Goal: Task Accomplishment & Management: Use online tool/utility

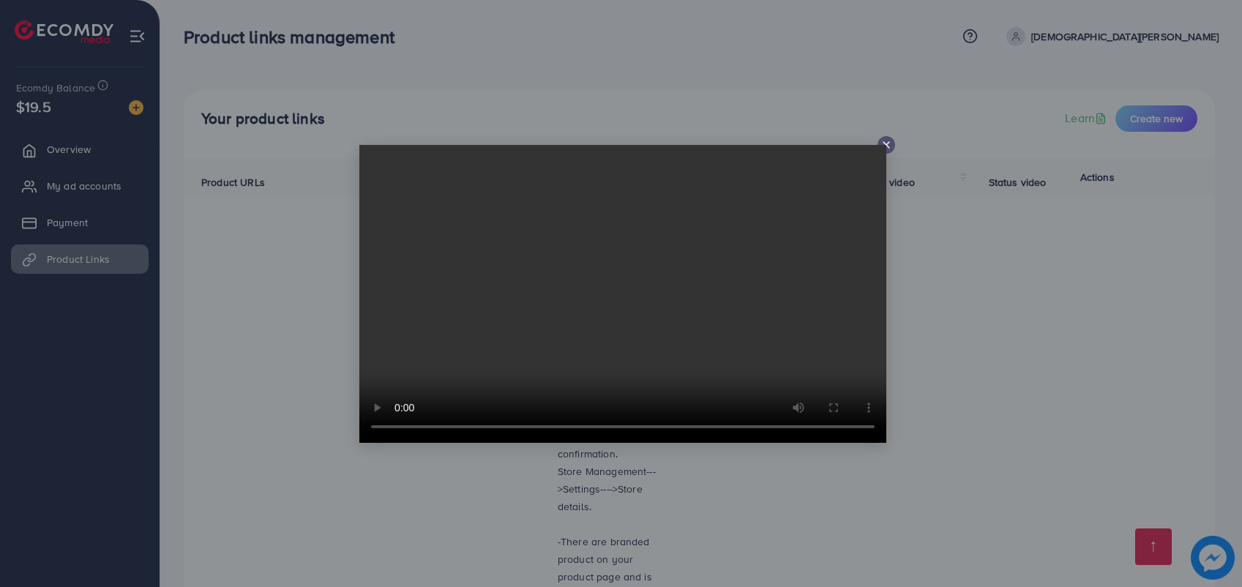
scroll to position [4288, 0]
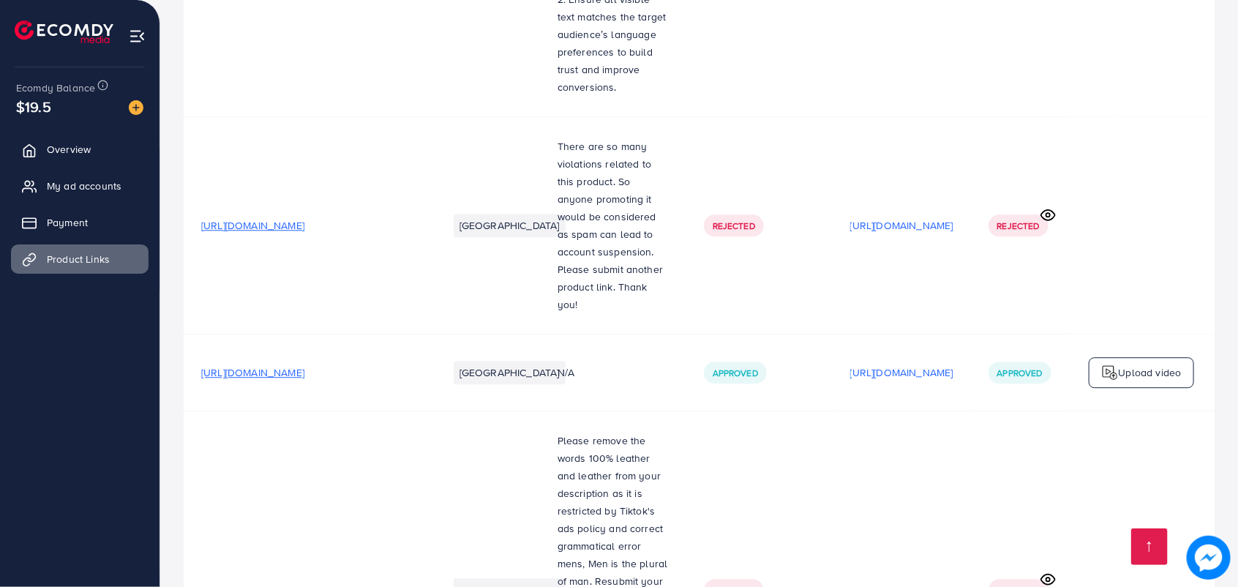
scroll to position [4288, 0]
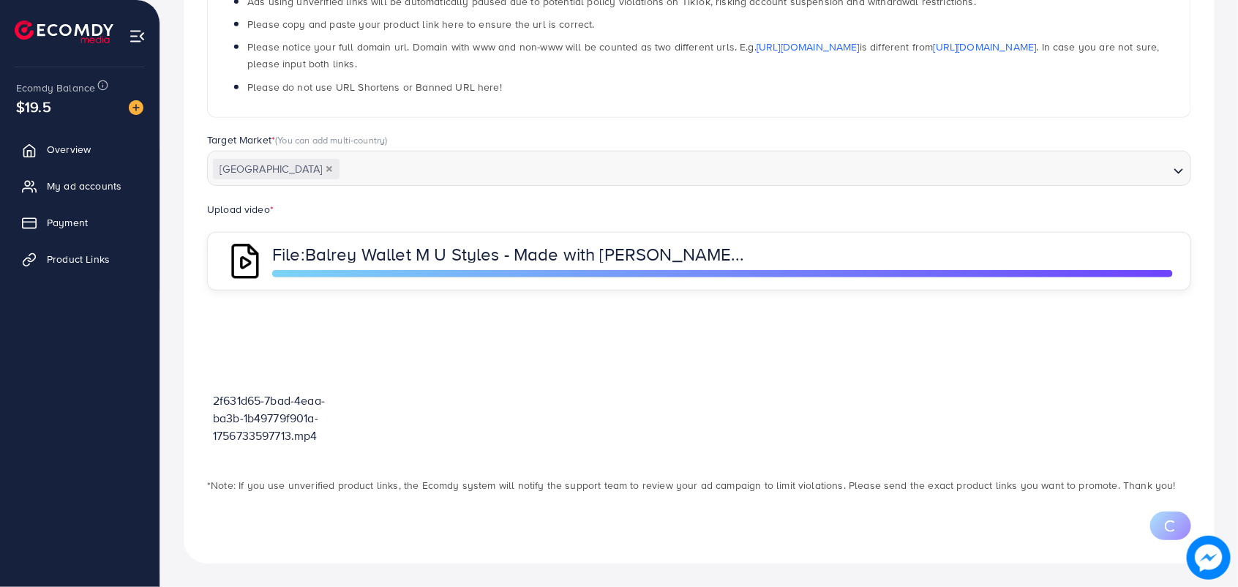
scroll to position [359, 0]
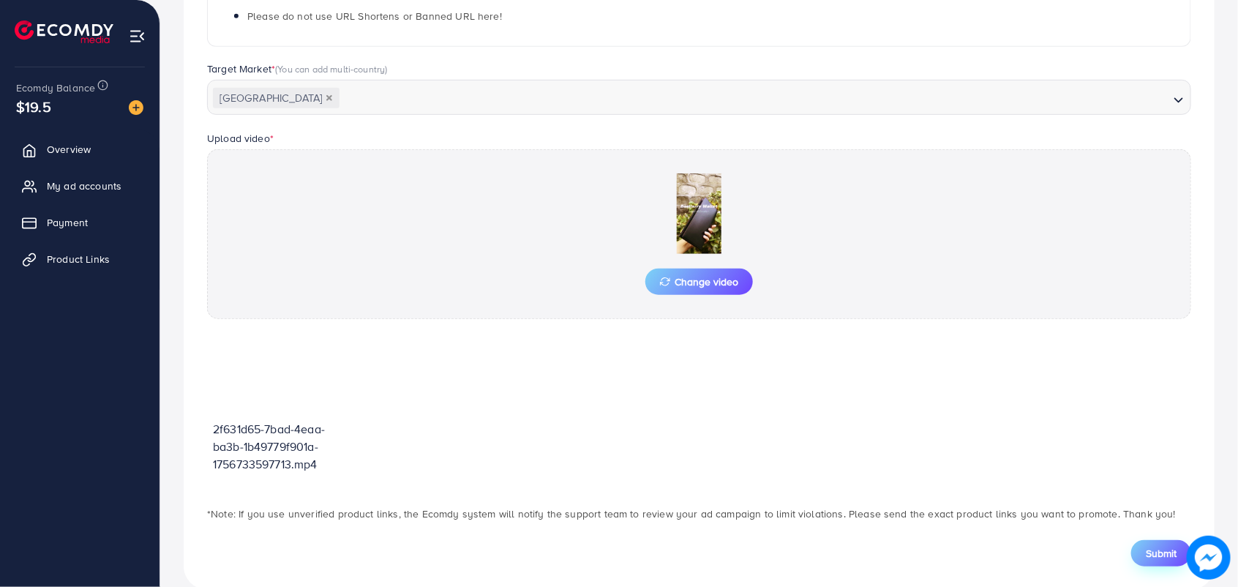
click at [1146, 556] on span "Submit" at bounding box center [1161, 553] width 31 height 15
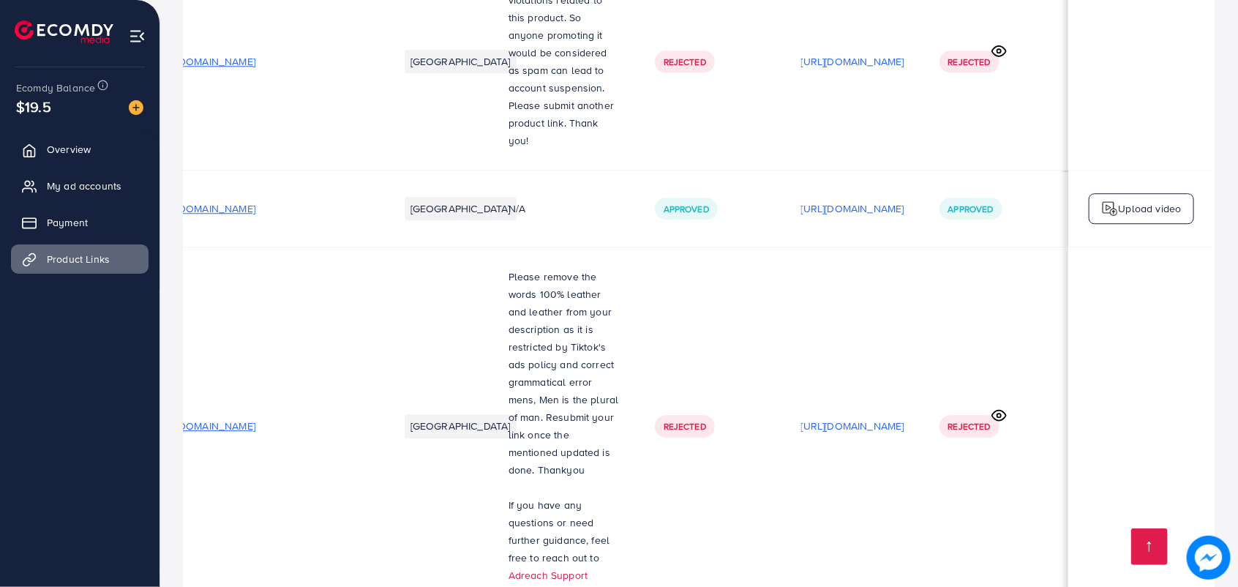
scroll to position [0, 127]
